Goal: Task Accomplishment & Management: Manage account settings

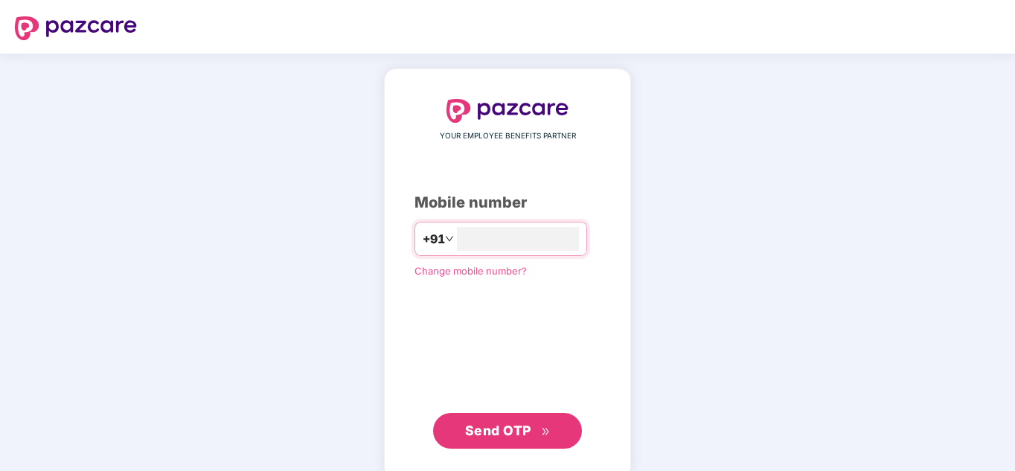
type input "**********"
click at [513, 419] on button "Send OTP" at bounding box center [507, 431] width 149 height 36
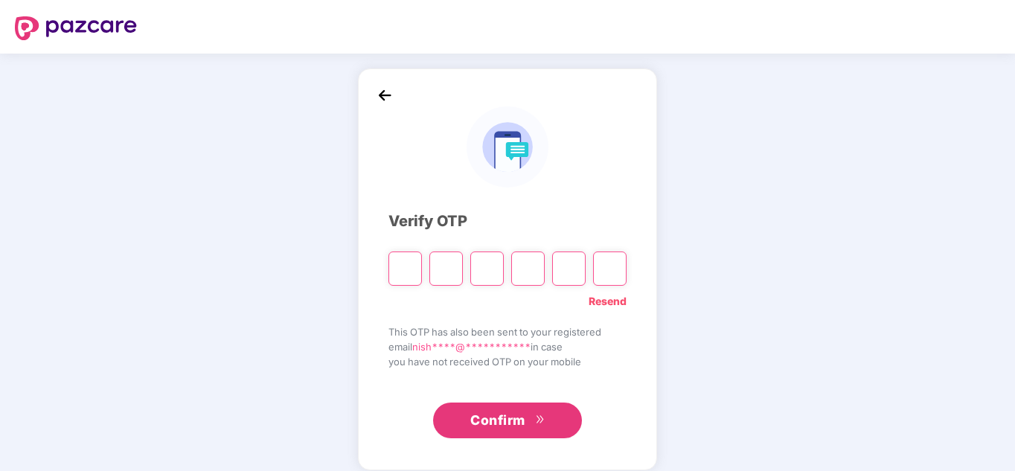
type input "*"
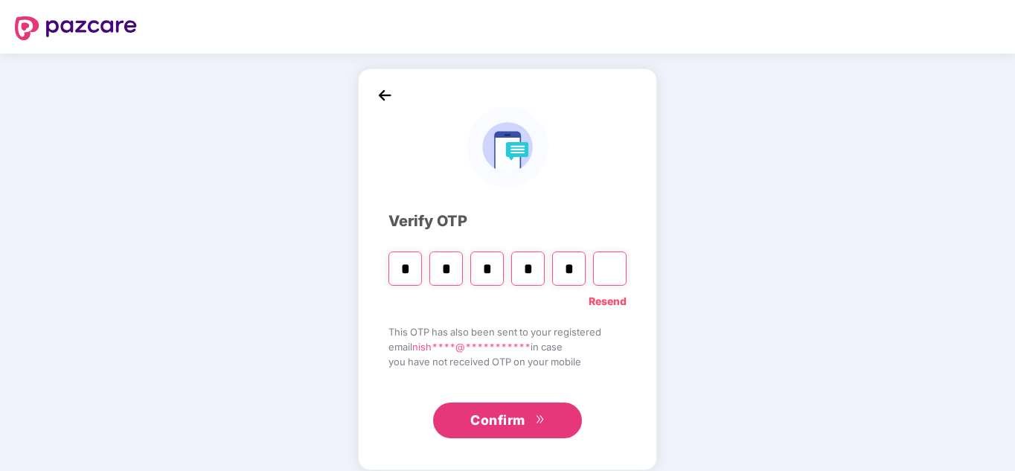
type input "*"
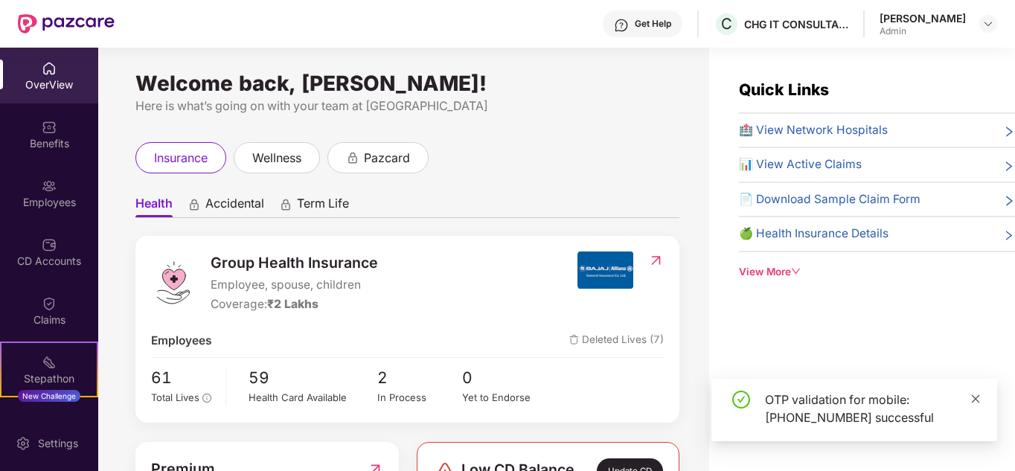
click at [979, 400] on icon "close" at bounding box center [975, 399] width 10 height 10
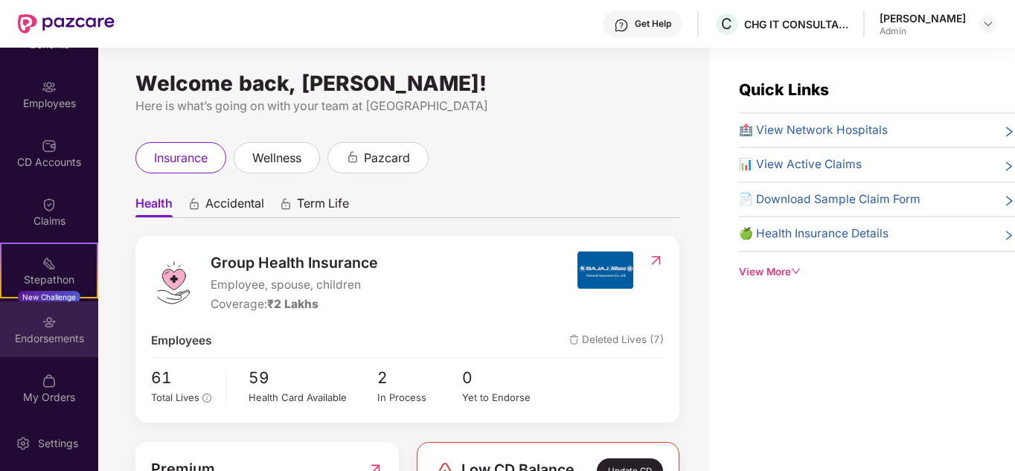
scroll to position [103, 0]
click at [54, 316] on div "Endorsements" at bounding box center [49, 326] width 98 height 56
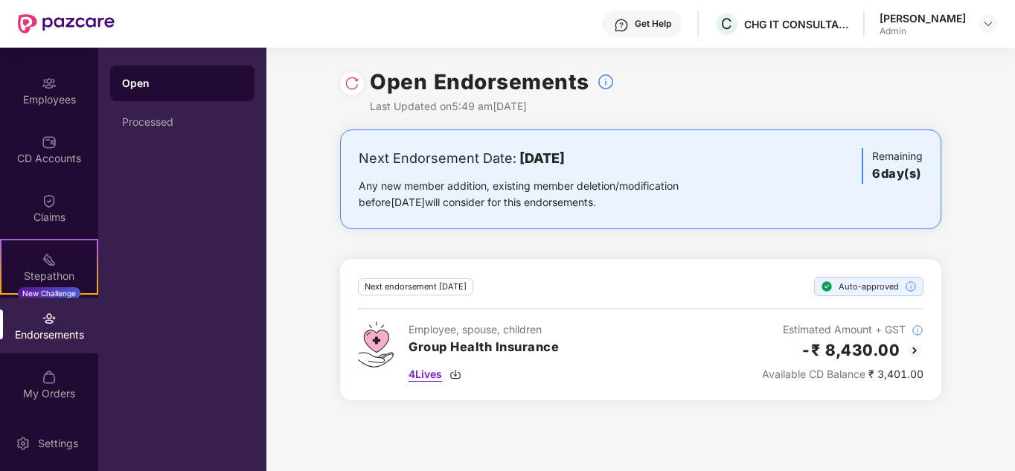
click at [426, 374] on span "4 Lives" at bounding box center [425, 374] width 33 height 16
click at [914, 346] on img at bounding box center [915, 351] width 18 height 18
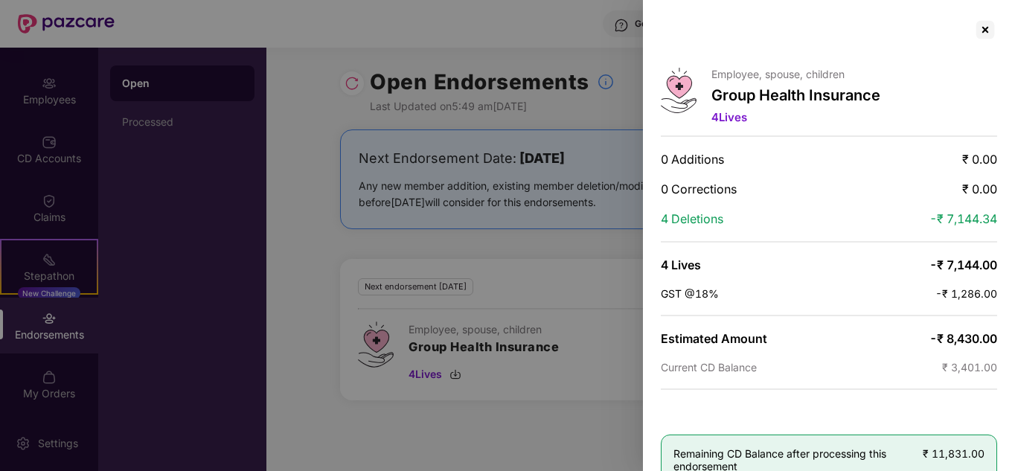
click at [289, 217] on div at bounding box center [507, 235] width 1015 height 471
click at [976, 25] on div at bounding box center [985, 30] width 24 height 24
